Goal: Information Seeking & Learning: Learn about a topic

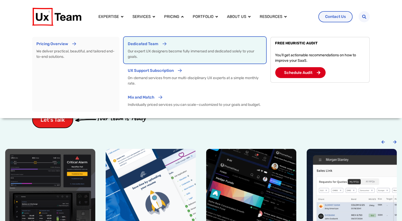
click at [153, 45] on p "Dedicated Team" at bounding box center [143, 44] width 31 height 6
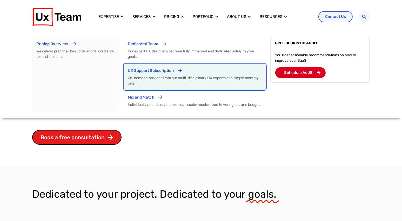
click at [145, 82] on p "On-demand services from our multi-disciplinary UX experts at a simple monthly r…" at bounding box center [195, 80] width 134 height 11
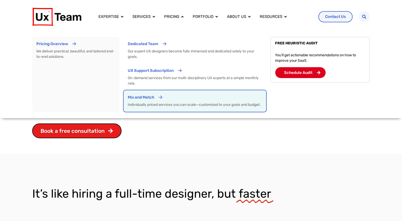
click at [156, 105] on p "Individually priced services you can scale—customized to your goals and budget." at bounding box center [195, 104] width 134 height 5
